Goal: Information Seeking & Learning: Learn about a topic

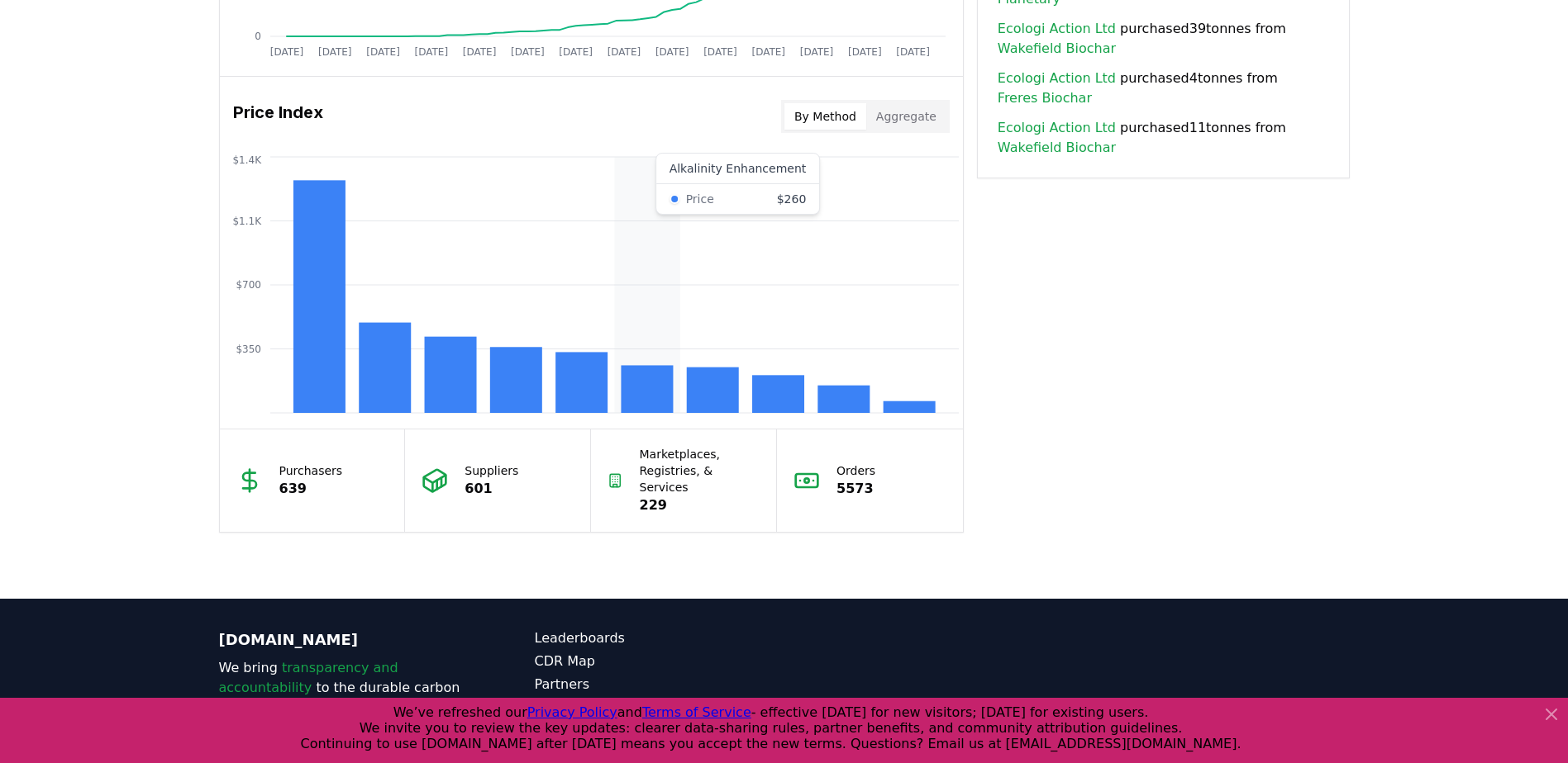
scroll to position [1384, 0]
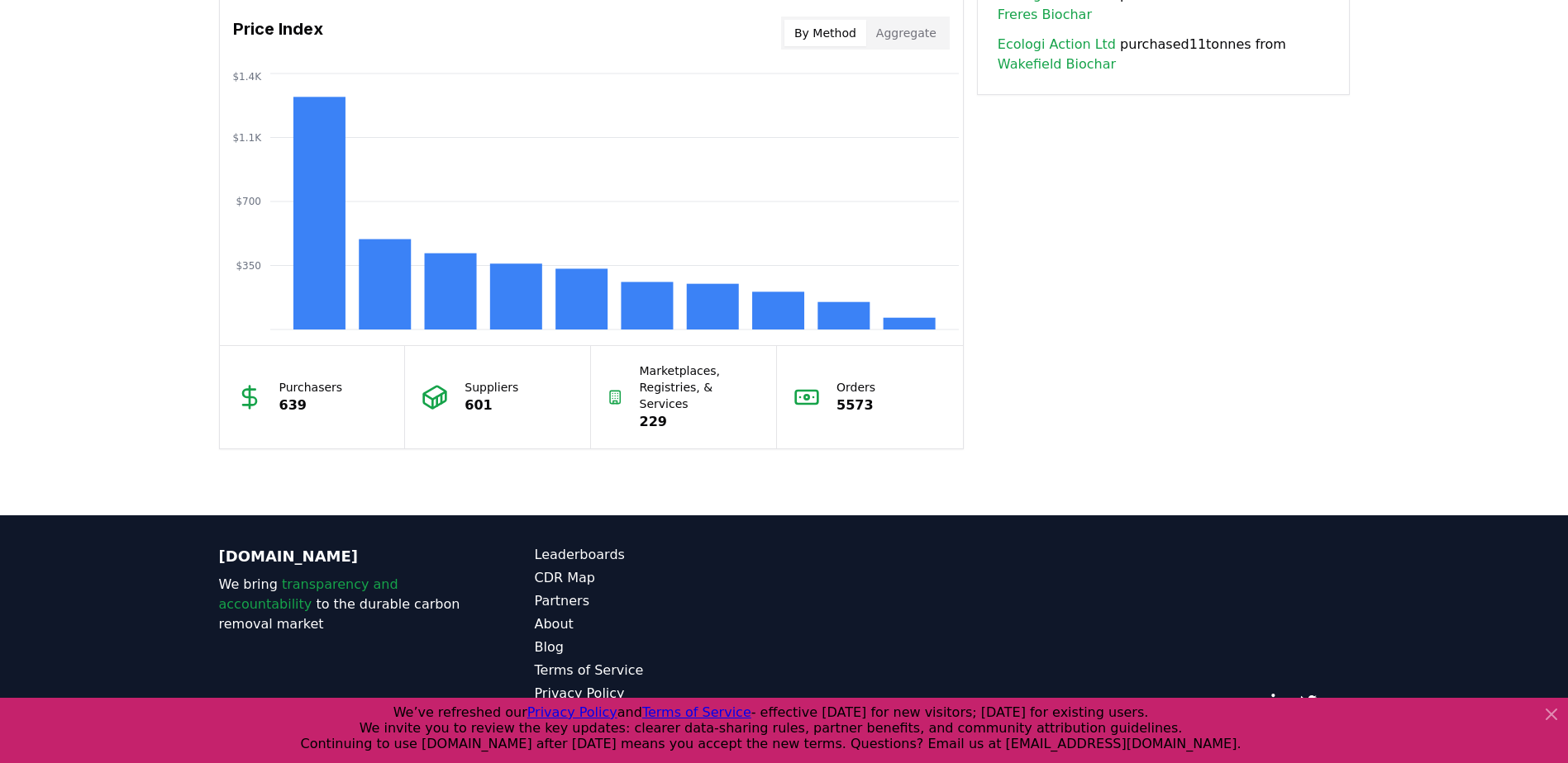
click at [513, 388] on div "Suppliers 601" at bounding box center [498, 397] width 186 height 102
click at [293, 395] on p "639" at bounding box center [311, 405] width 64 height 20
click at [292, 395] on p "639" at bounding box center [311, 405] width 64 height 20
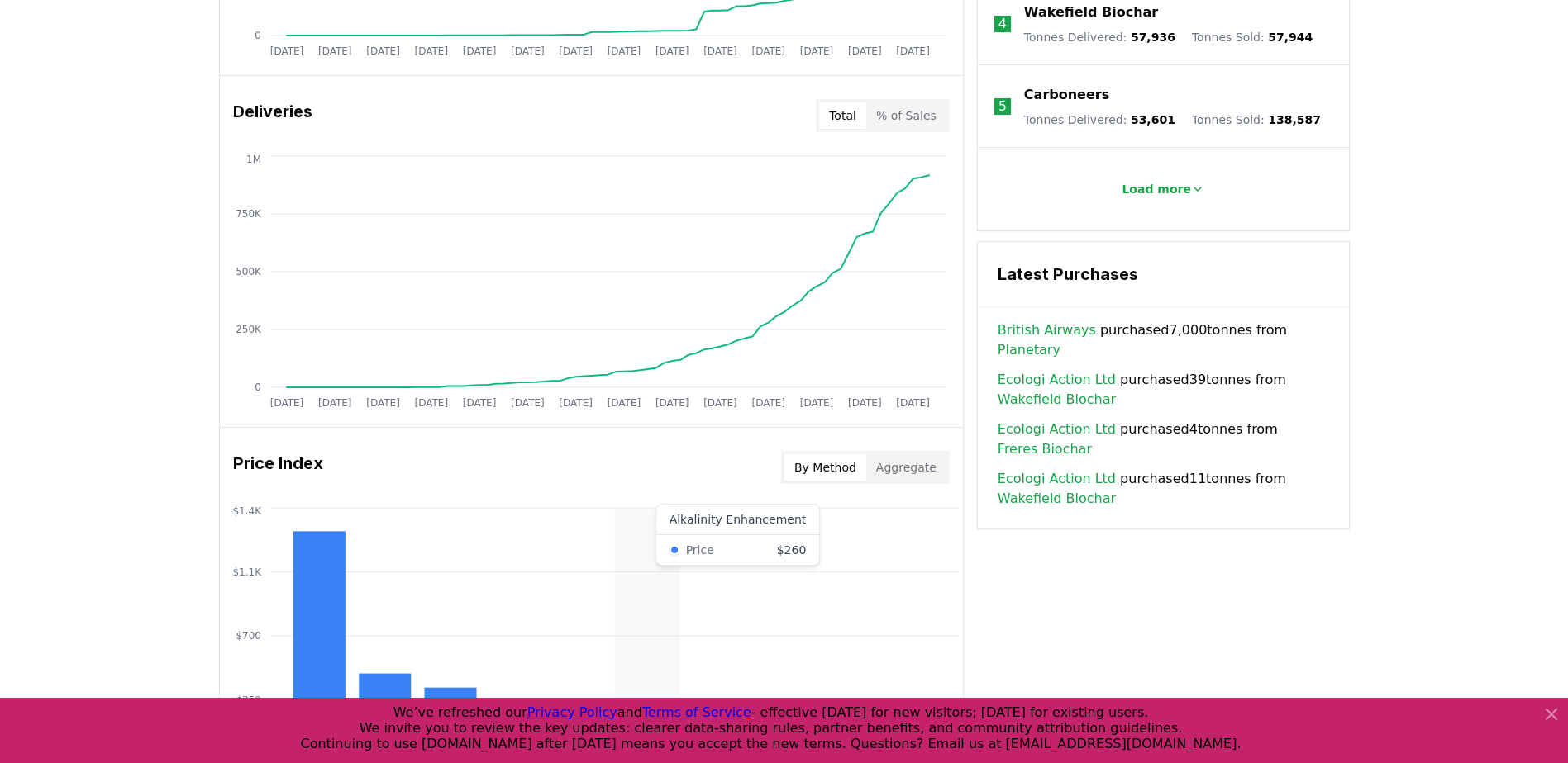
scroll to position [971, 0]
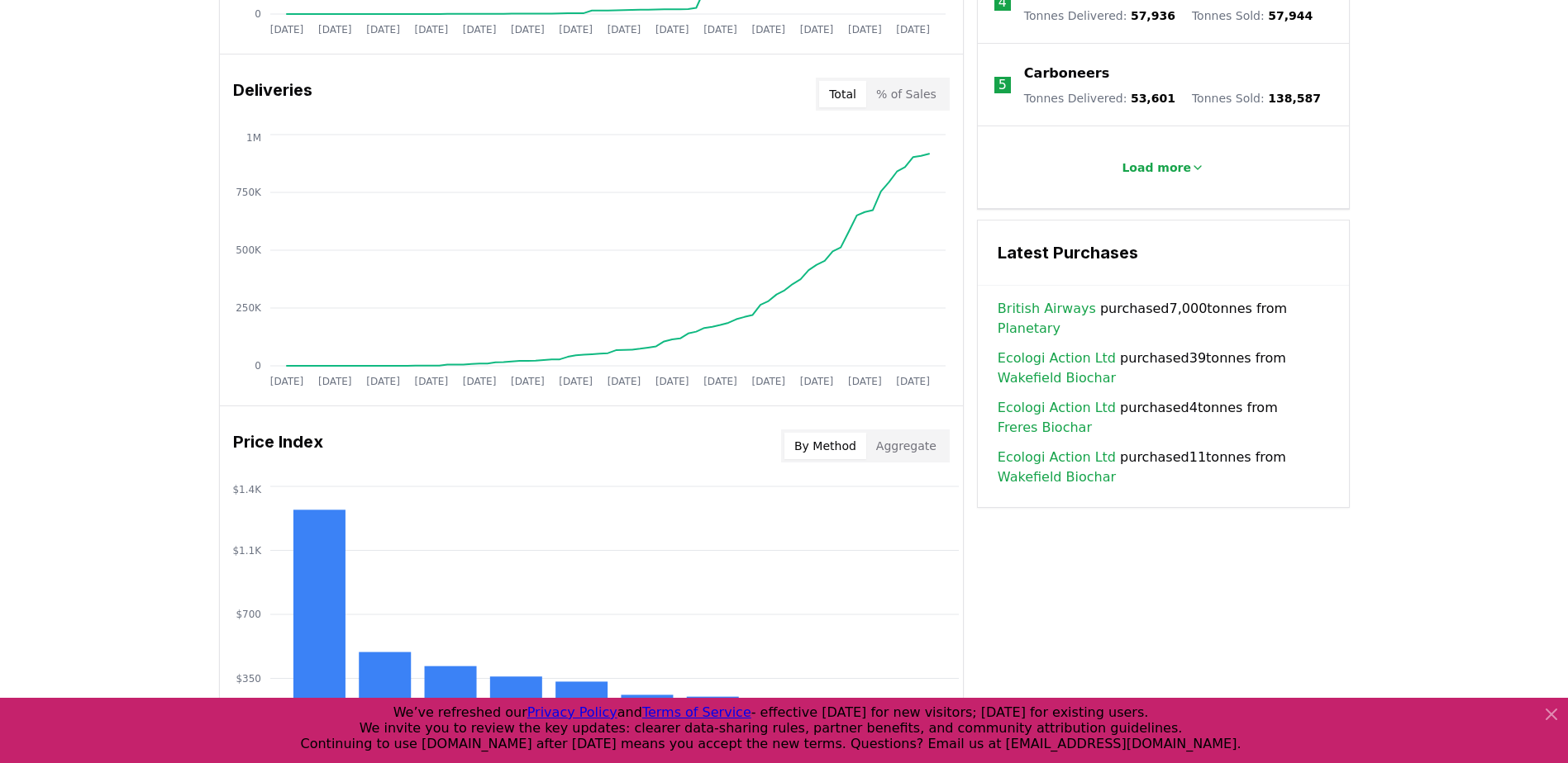
click at [917, 446] on button "Aggregate" at bounding box center [907, 446] width 80 height 27
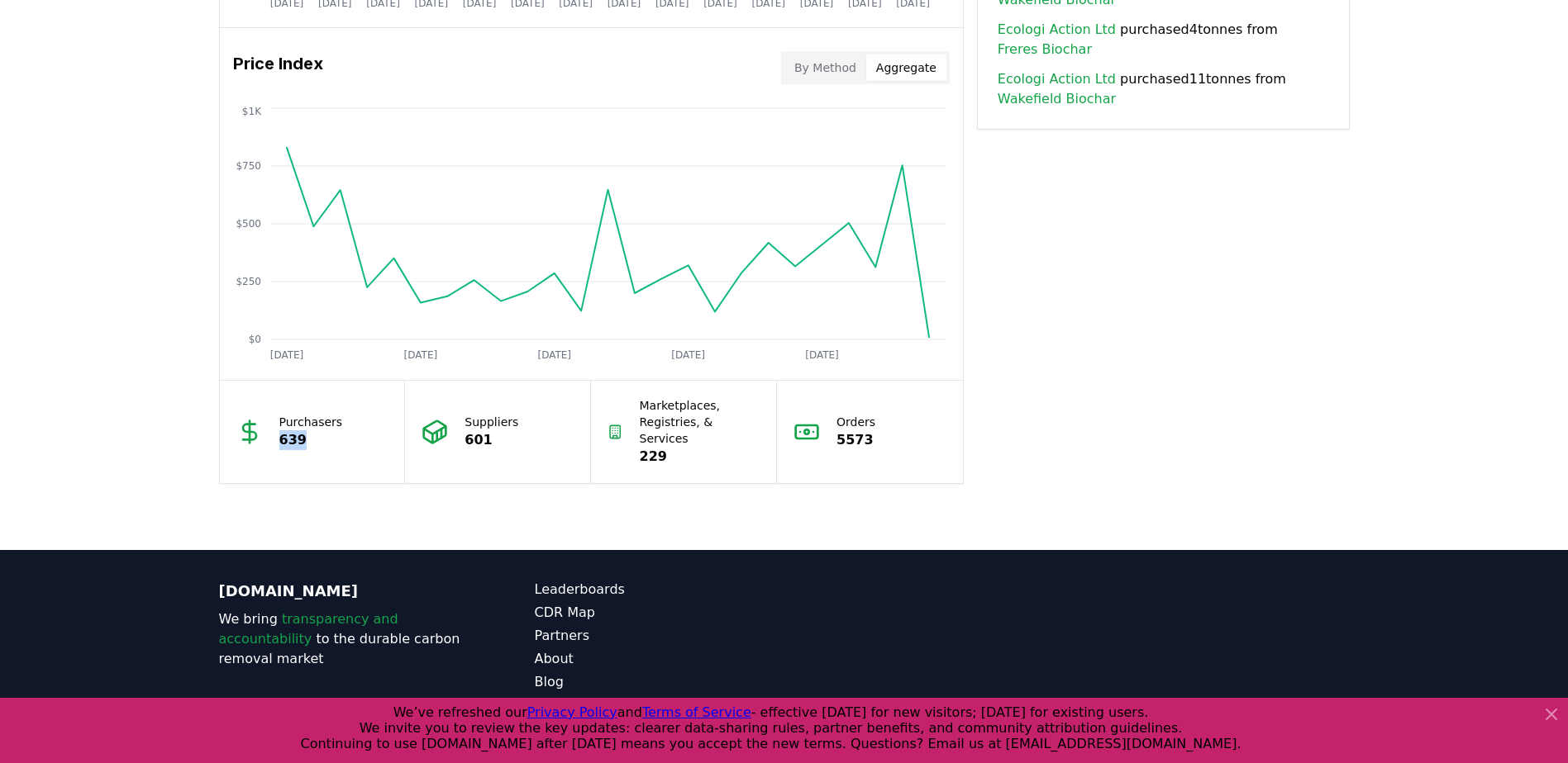
scroll to position [1384, 0]
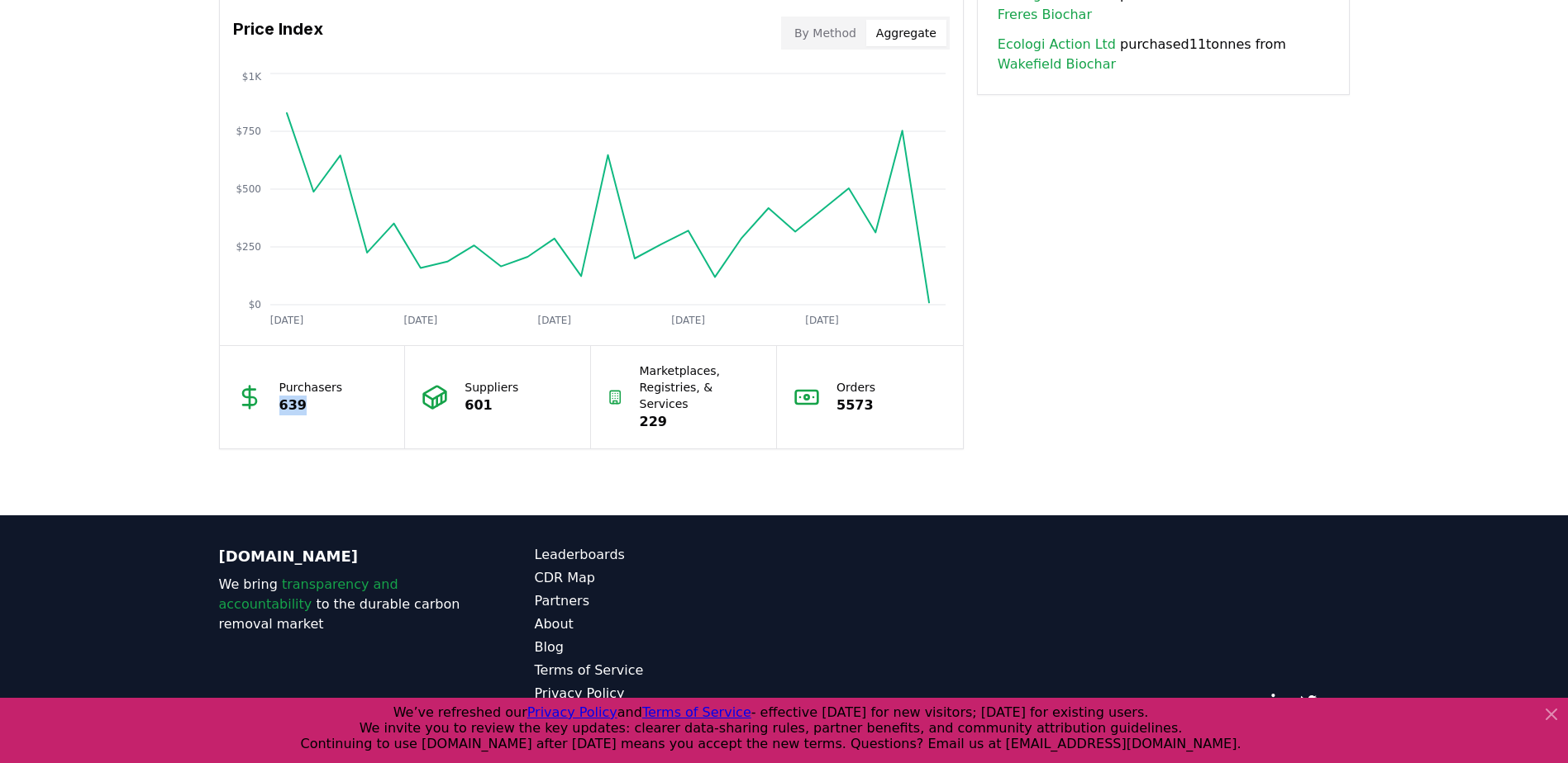
click at [836, 32] on button "By Method" at bounding box center [825, 34] width 82 height 27
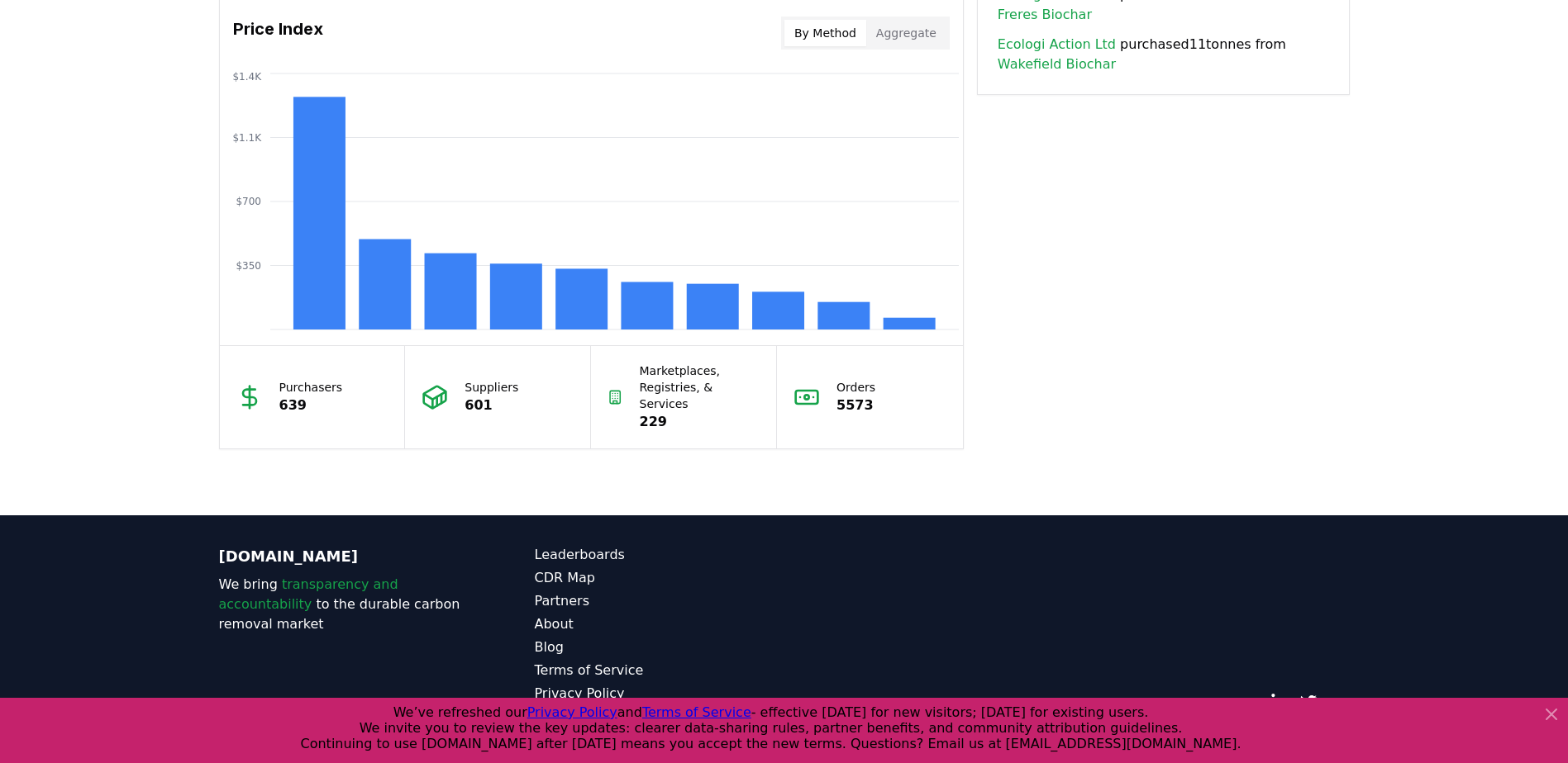
click at [437, 397] on icon at bounding box center [437, 401] width 0 height 9
drag, startPoint x: 438, startPoint y: 391, endPoint x: 489, endPoint y: 386, distance: 51.2
click at [489, 386] on p "Suppliers" at bounding box center [491, 388] width 54 height 17
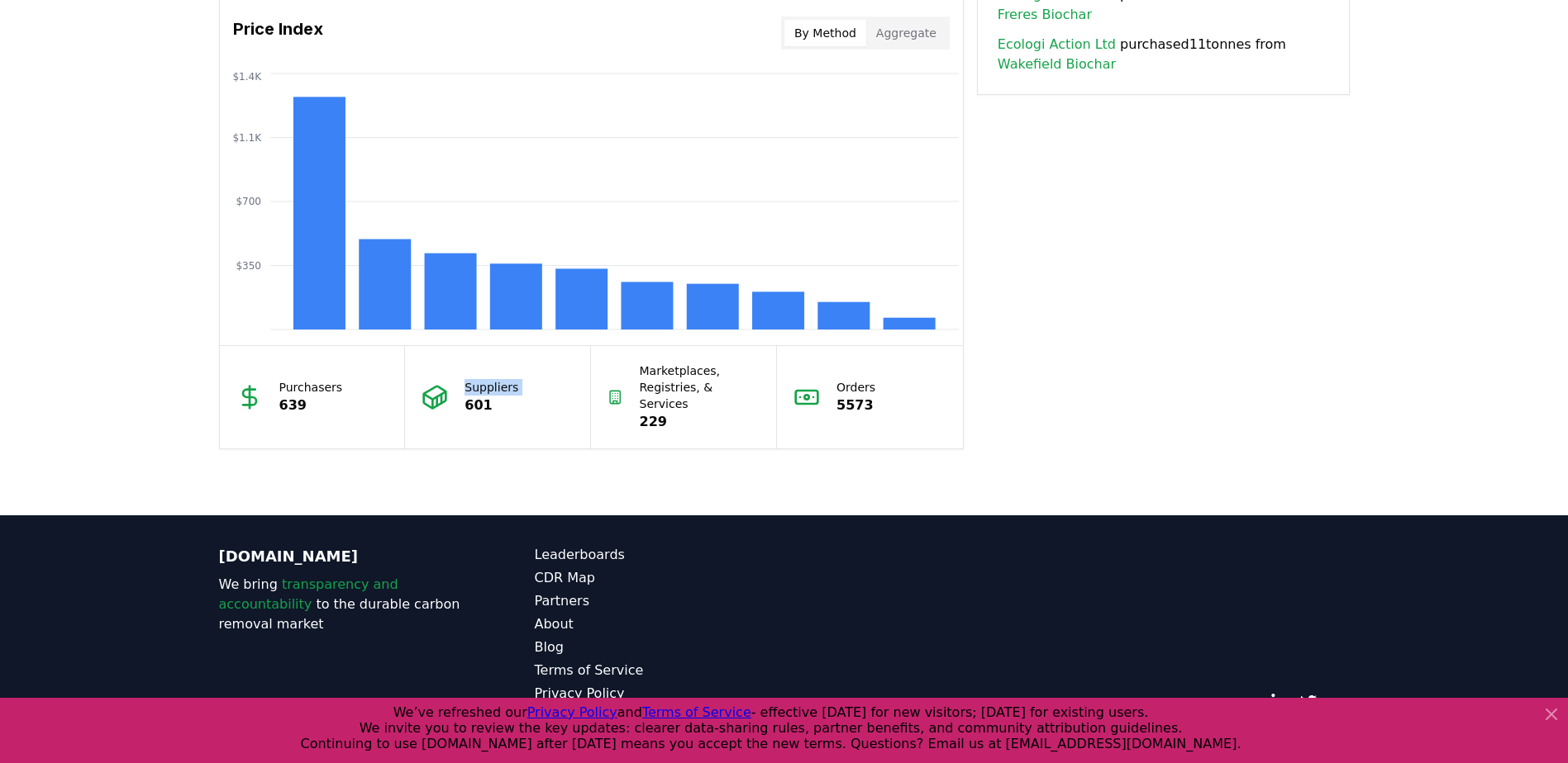
click at [489, 386] on p "Suppliers" at bounding box center [491, 388] width 54 height 17
drag, startPoint x: 489, startPoint y: 386, endPoint x: 465, endPoint y: 396, distance: 26.0
click at [465, 396] on p "601" at bounding box center [491, 405] width 54 height 20
click at [466, 396] on p "601" at bounding box center [491, 405] width 54 height 20
click at [318, 396] on p "639" at bounding box center [311, 405] width 64 height 20
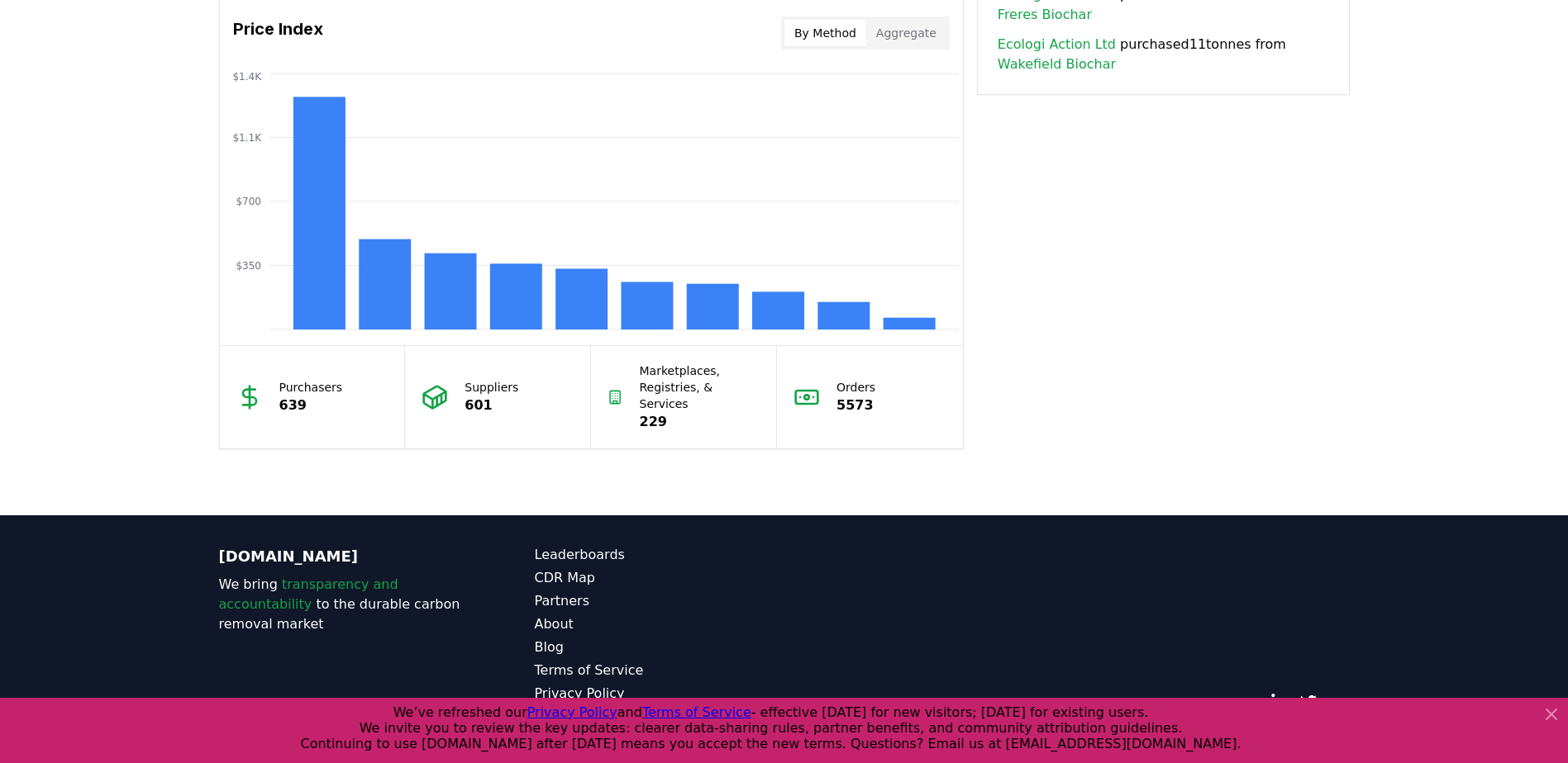
click at [318, 396] on p "639" at bounding box center [311, 405] width 64 height 20
click at [1550, 714] on icon at bounding box center [1551, 714] width 10 height 10
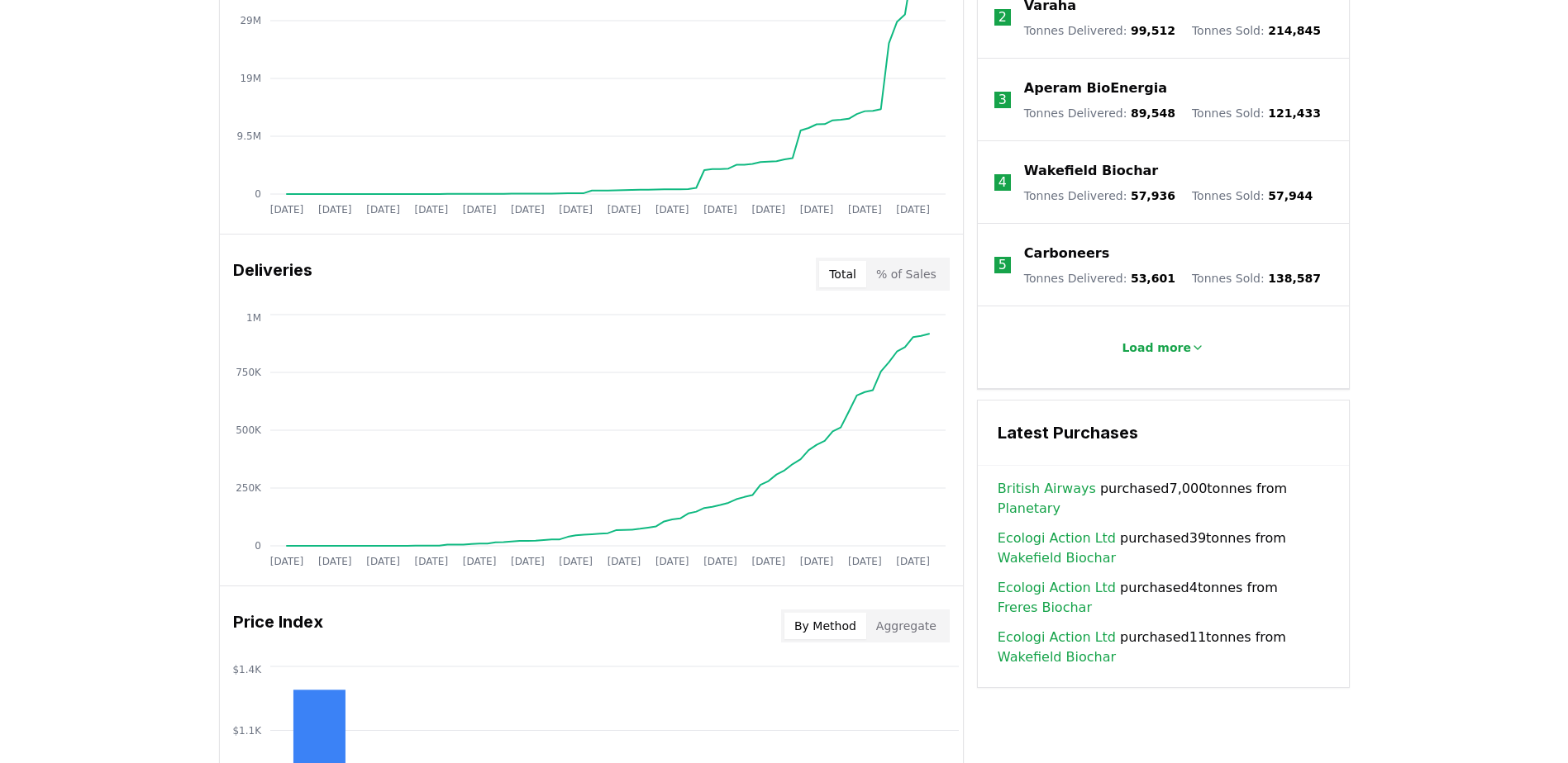
scroll to position [475, 0]
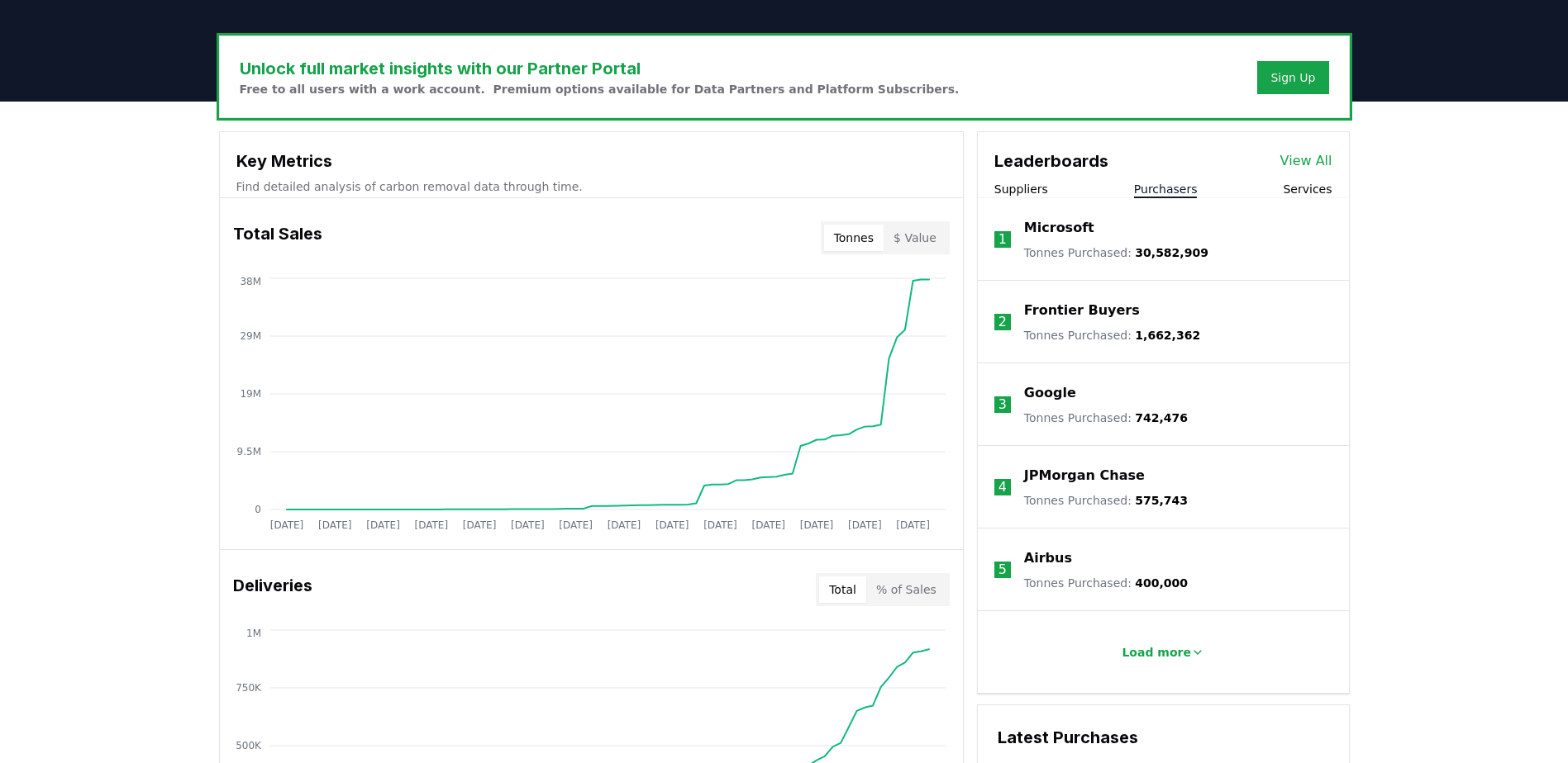
click at [1165, 191] on button "Purchasers" at bounding box center [1166, 189] width 64 height 17
click at [1193, 652] on icon at bounding box center [1198, 652] width 13 height 13
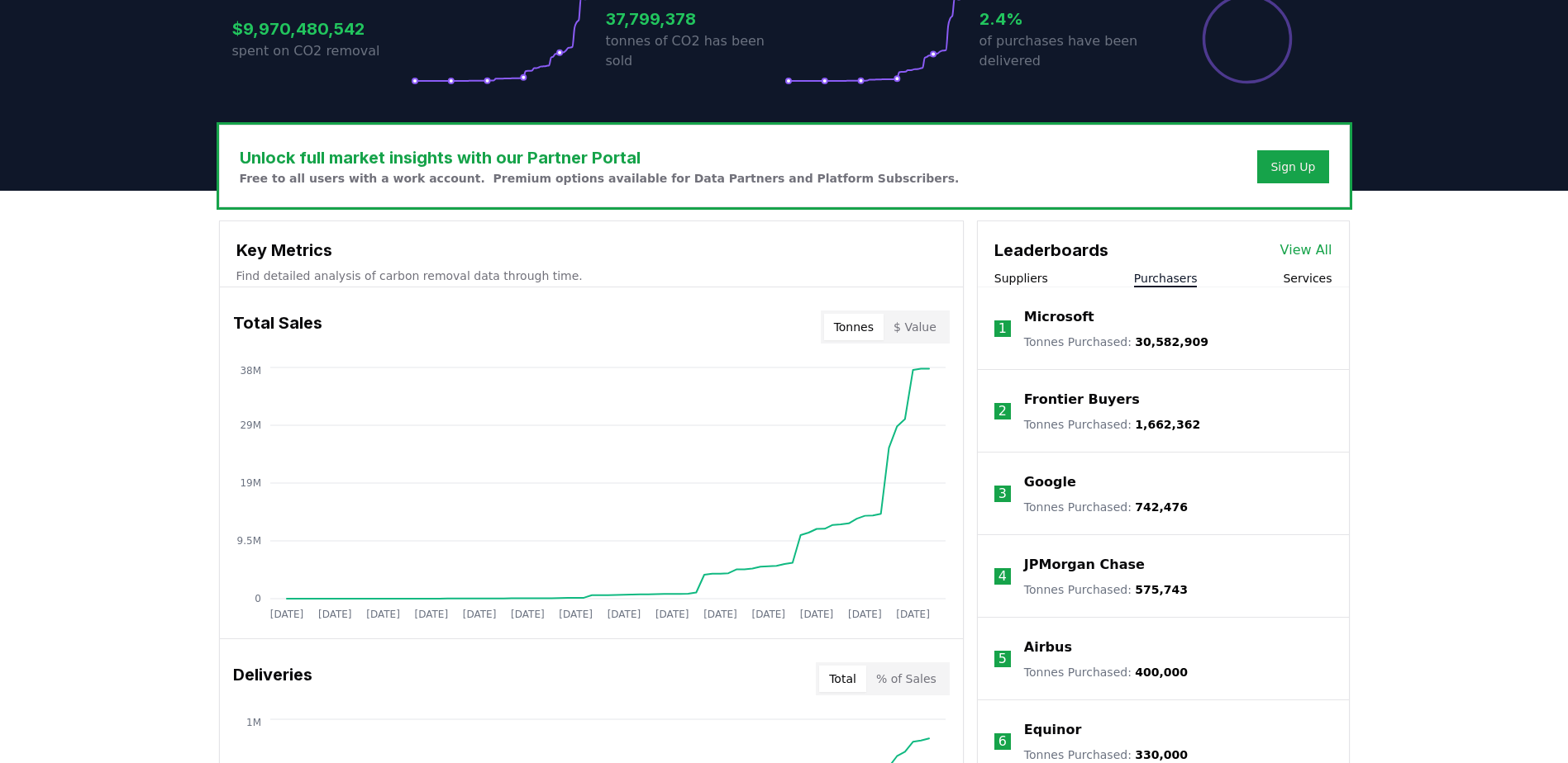
scroll to position [392, 0]
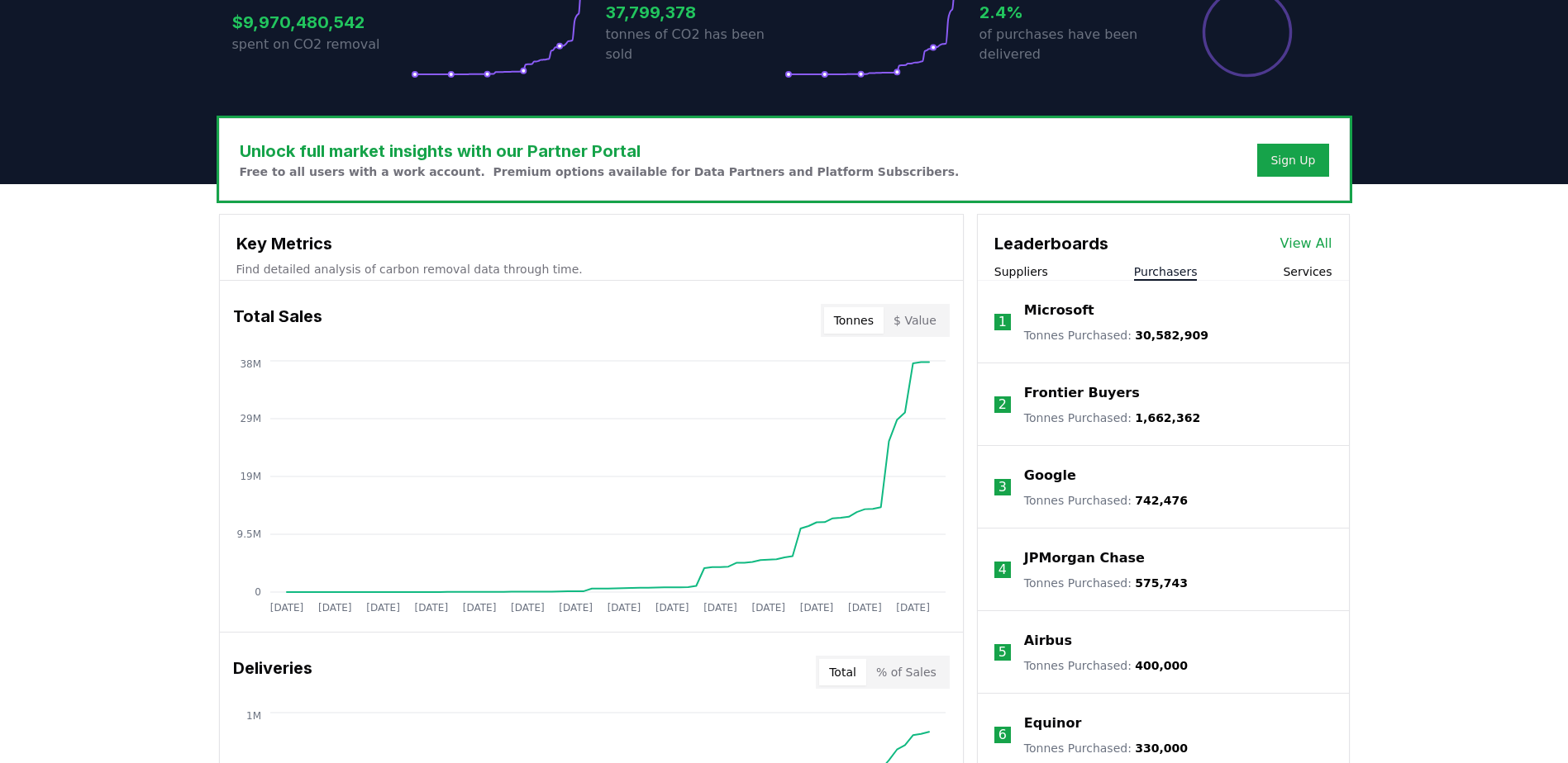
click at [1009, 271] on button "Suppliers" at bounding box center [1021, 272] width 54 height 17
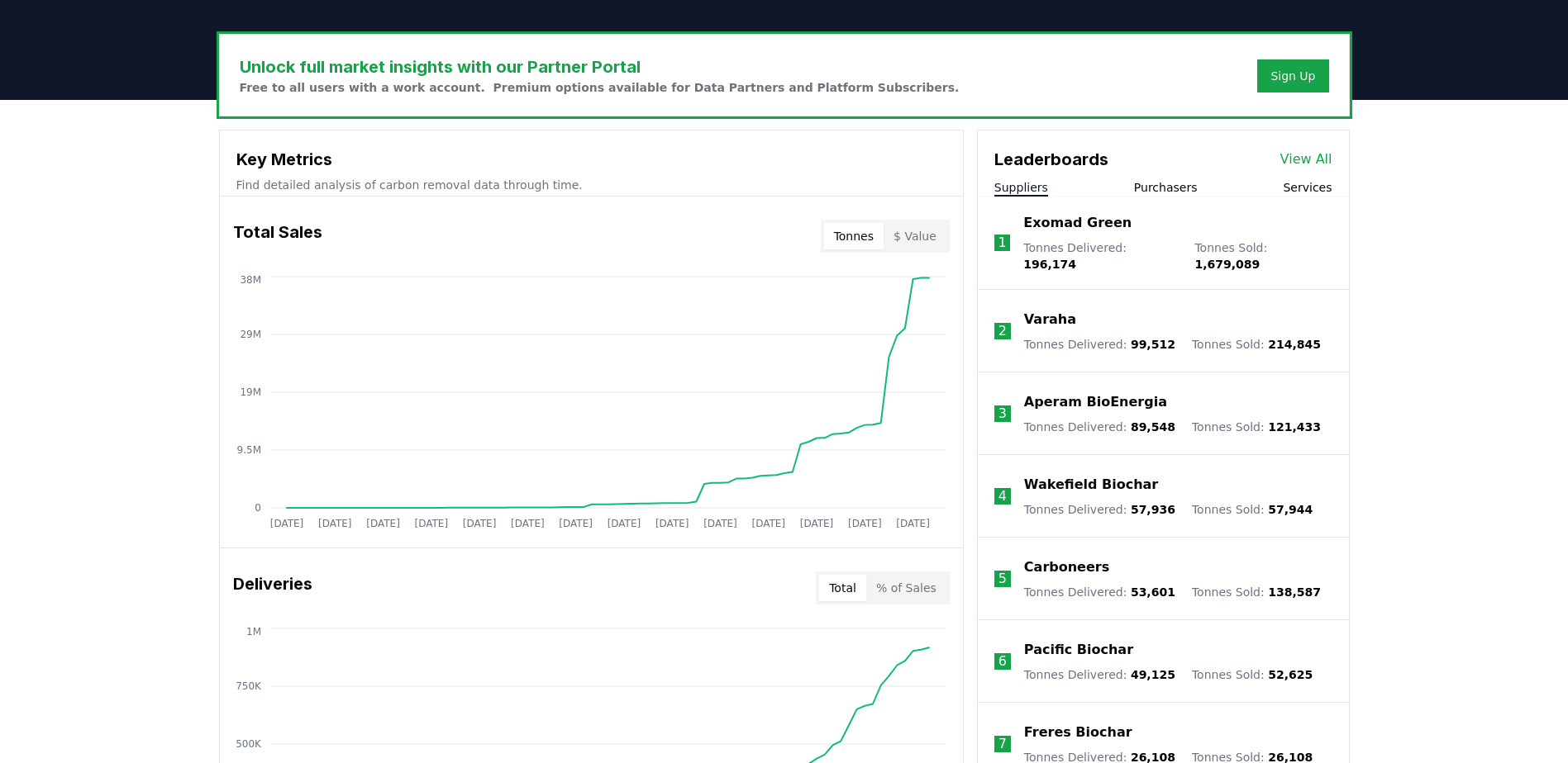
scroll to position [475, 0]
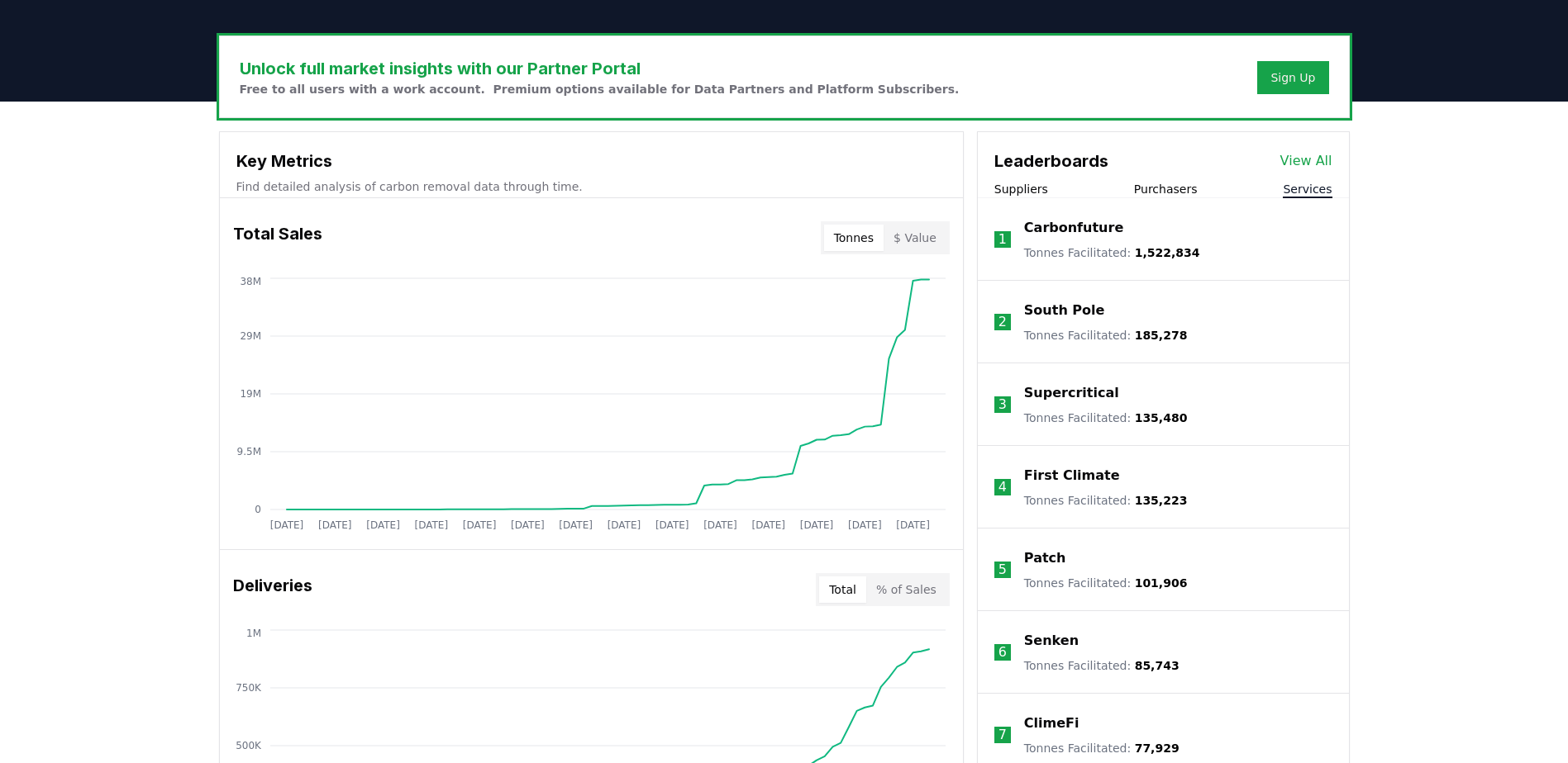
click at [1315, 186] on button "Services" at bounding box center [1307, 189] width 49 height 17
click at [1164, 188] on button "Purchasers" at bounding box center [1166, 189] width 64 height 17
